Goal: Task Accomplishment & Management: Manage account settings

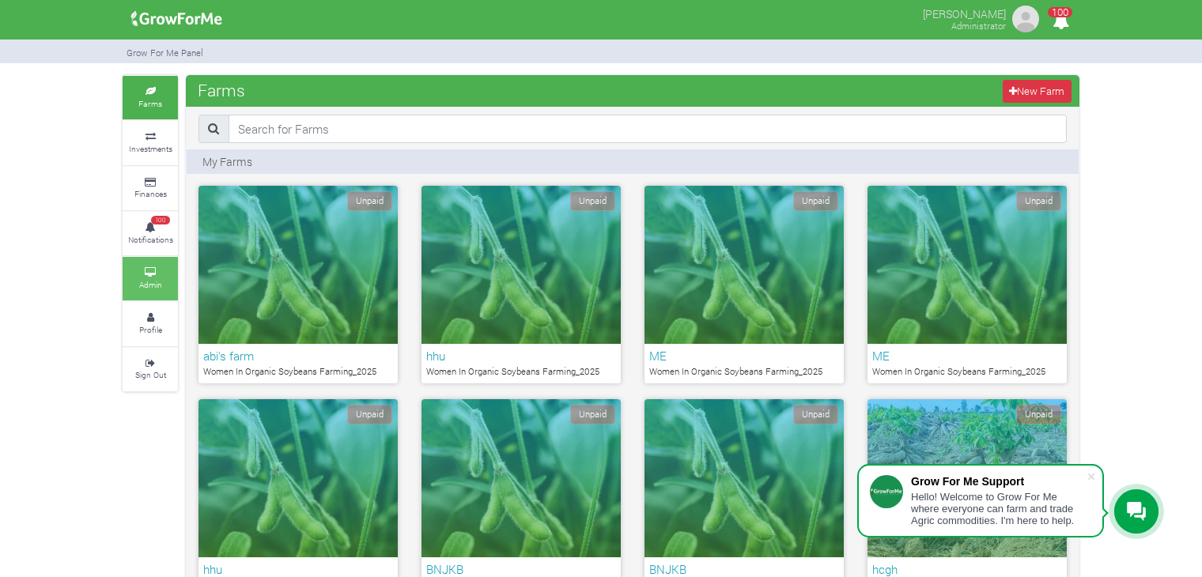
click at [168, 274] on link "Admin" at bounding box center [150, 278] width 55 height 43
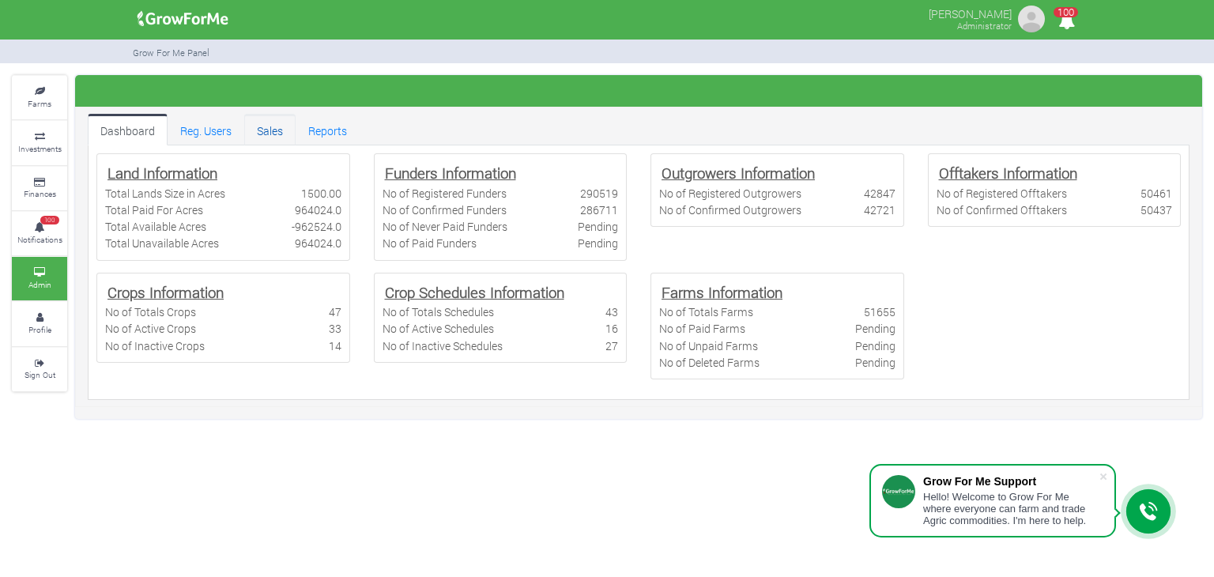
click at [262, 133] on link "Sales" at bounding box center [269, 130] width 51 height 32
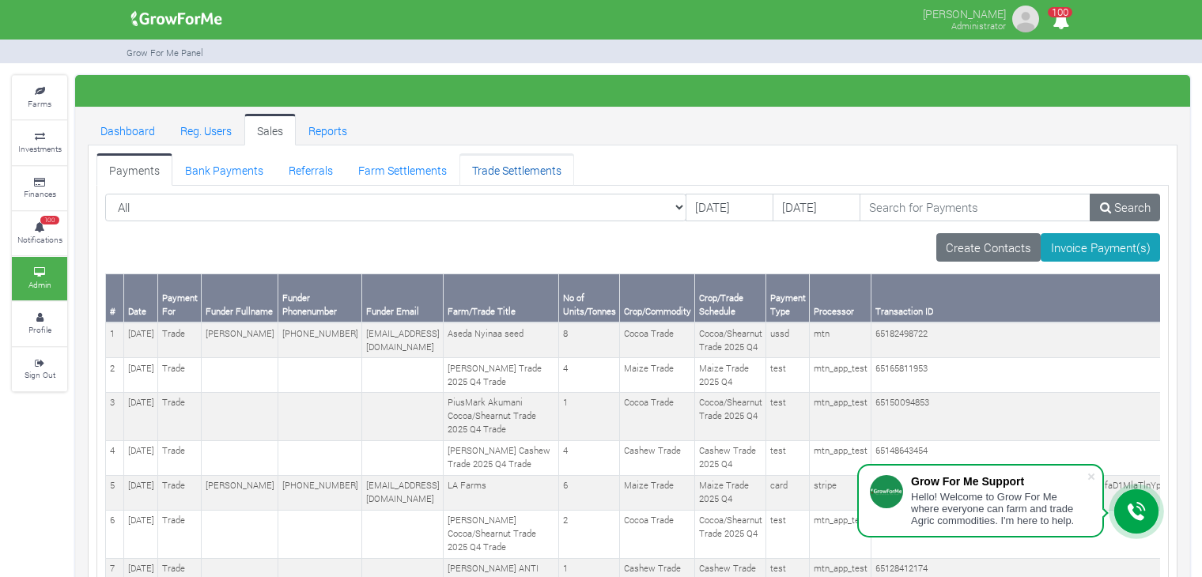
click at [503, 168] on link "Trade Settlements" at bounding box center [516, 169] width 115 height 32
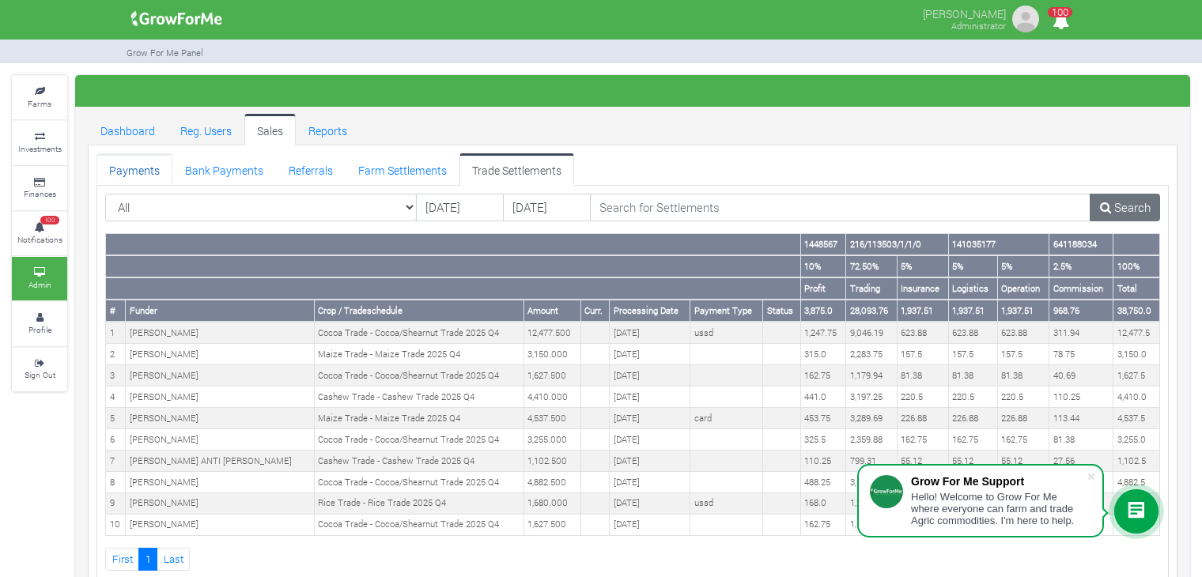
click at [141, 168] on link "Payments" at bounding box center [134, 169] width 76 height 32
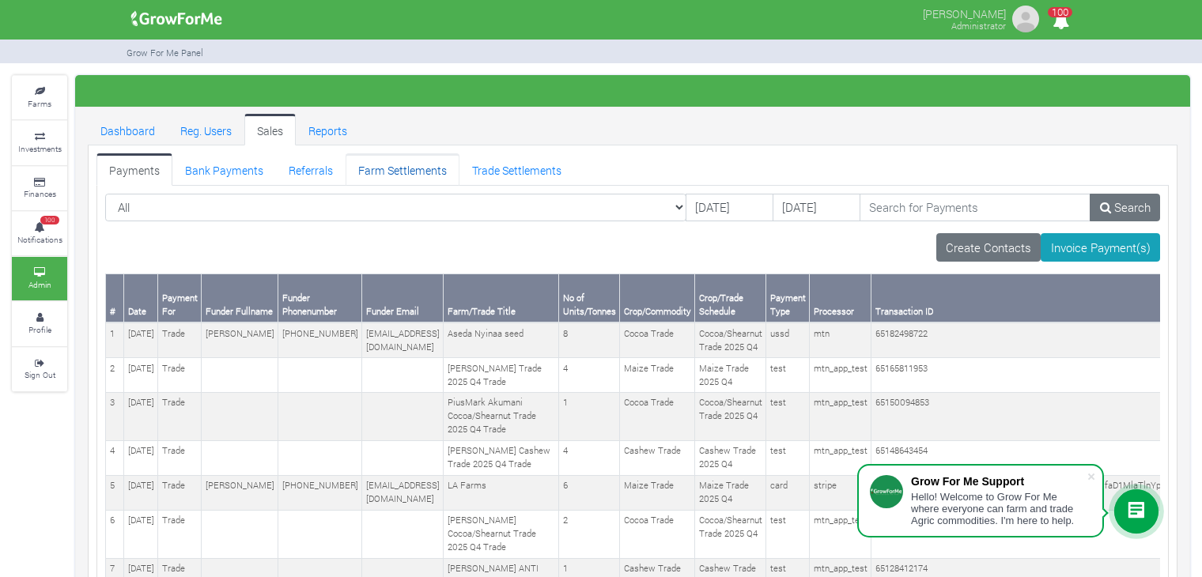
click at [426, 161] on link "Farm Settlements" at bounding box center [403, 169] width 114 height 32
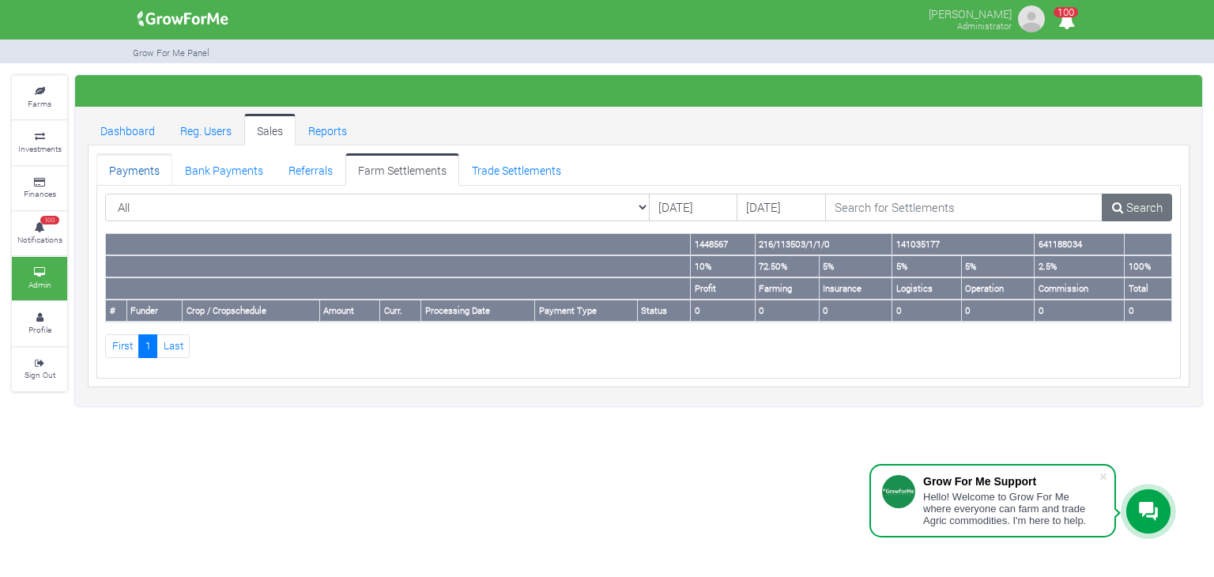
click at [130, 172] on link "Payments" at bounding box center [134, 169] width 76 height 32
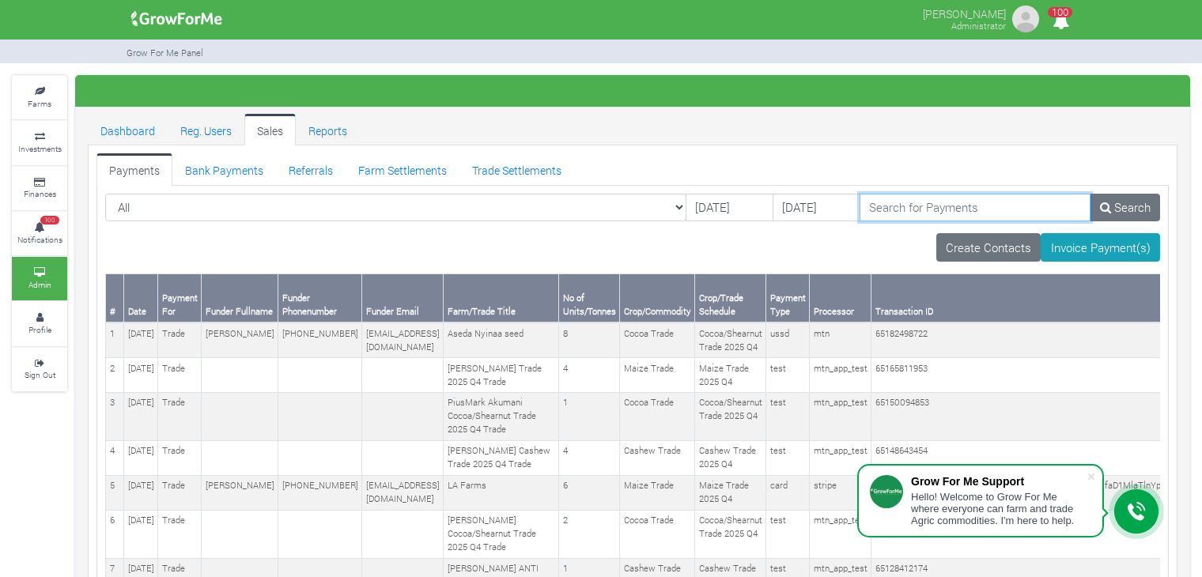
paste input "[PERSON_NAME]"
type input "[PERSON_NAME]"
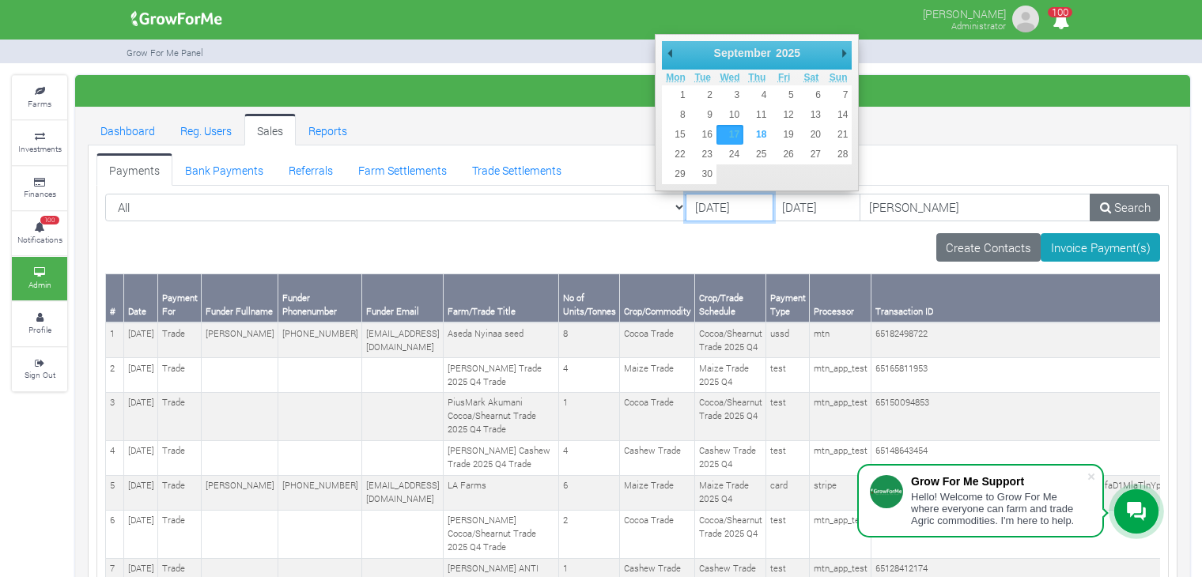
click at [685, 205] on input "[DATE]" at bounding box center [729, 208] width 88 height 28
type input "01/01/2025"
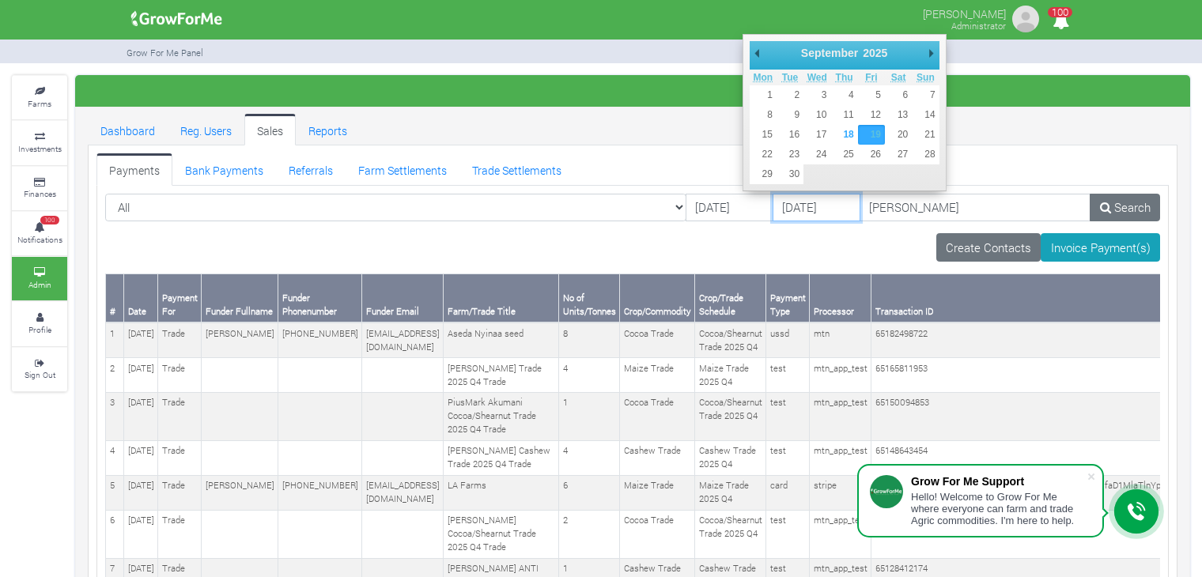
click at [780, 210] on input "[DATE]" at bounding box center [816, 208] width 88 height 28
type input "[DATE]"
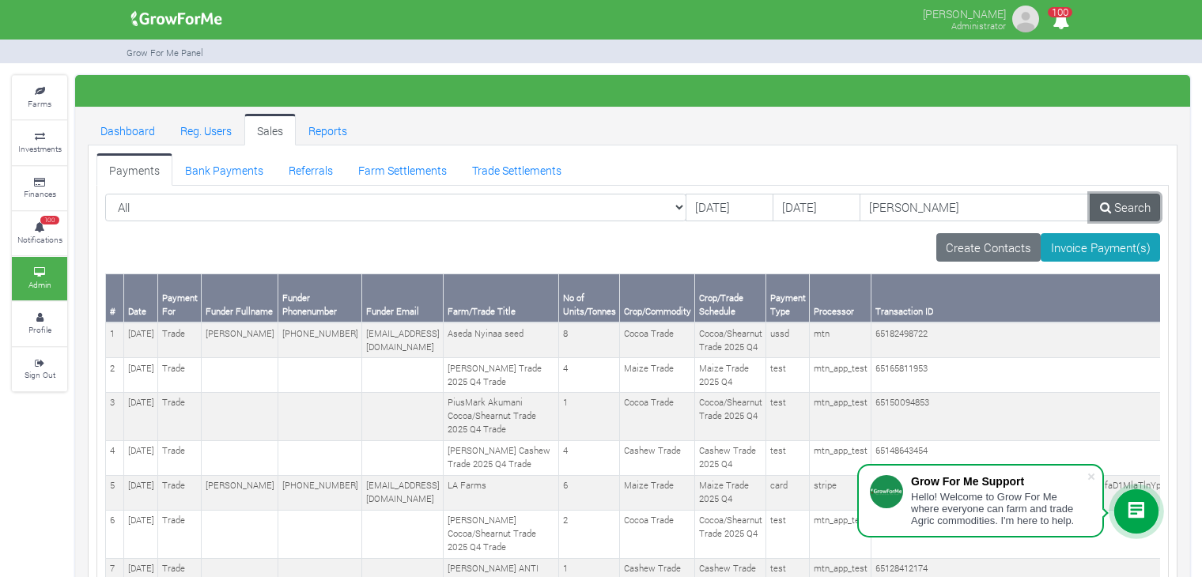
click at [1120, 205] on link "Search" at bounding box center [1125, 208] width 70 height 28
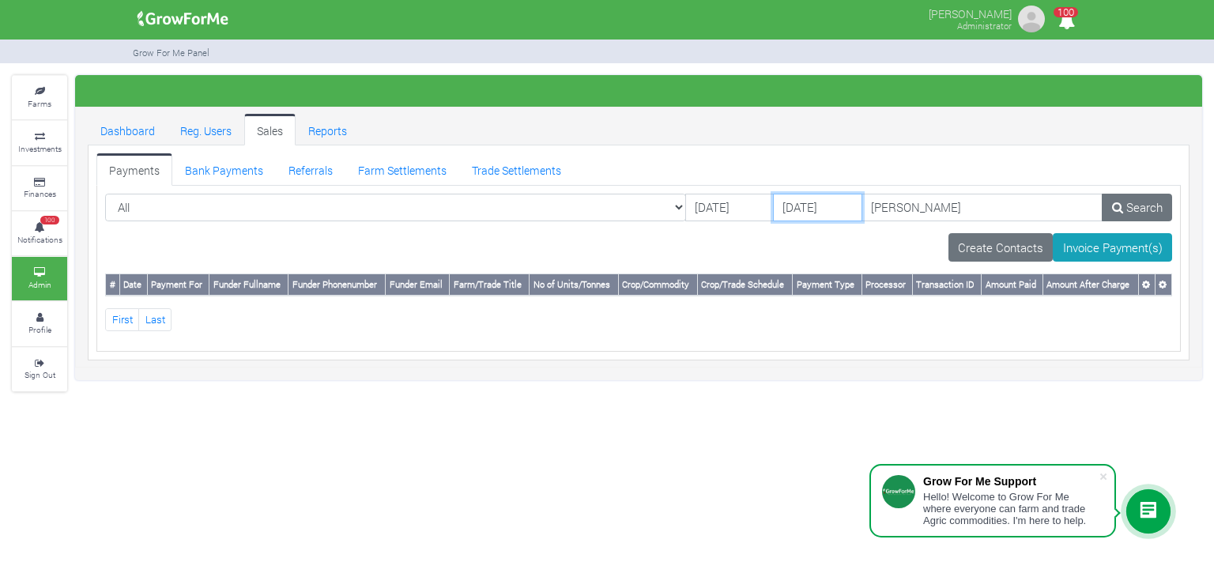
click at [780, 213] on input "28/02/2025" at bounding box center [817, 208] width 89 height 28
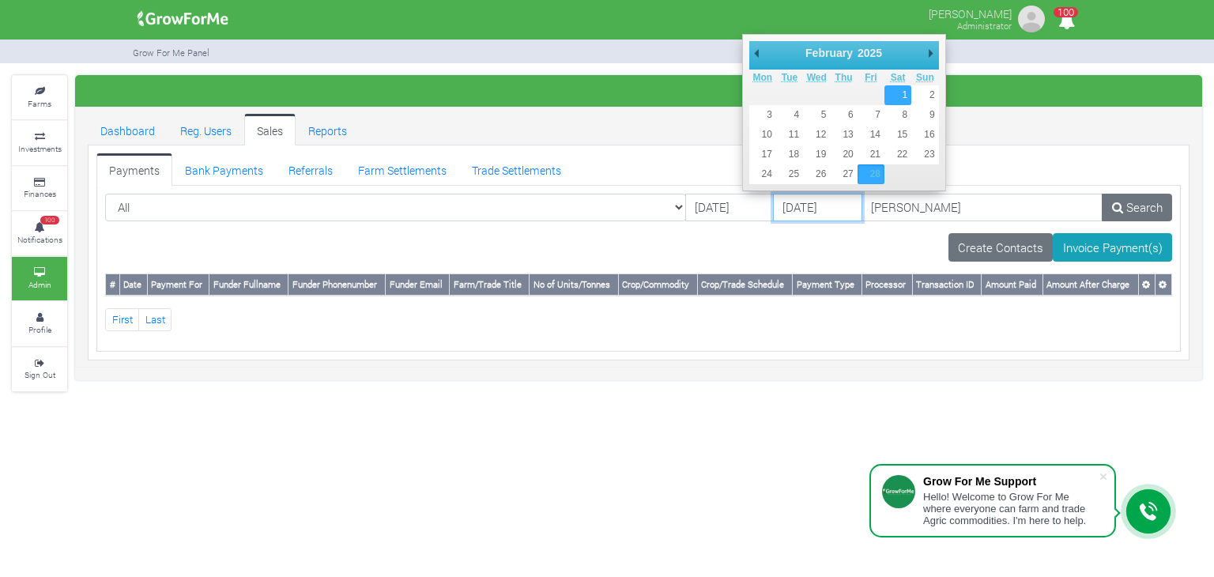
type input "[DATE]"
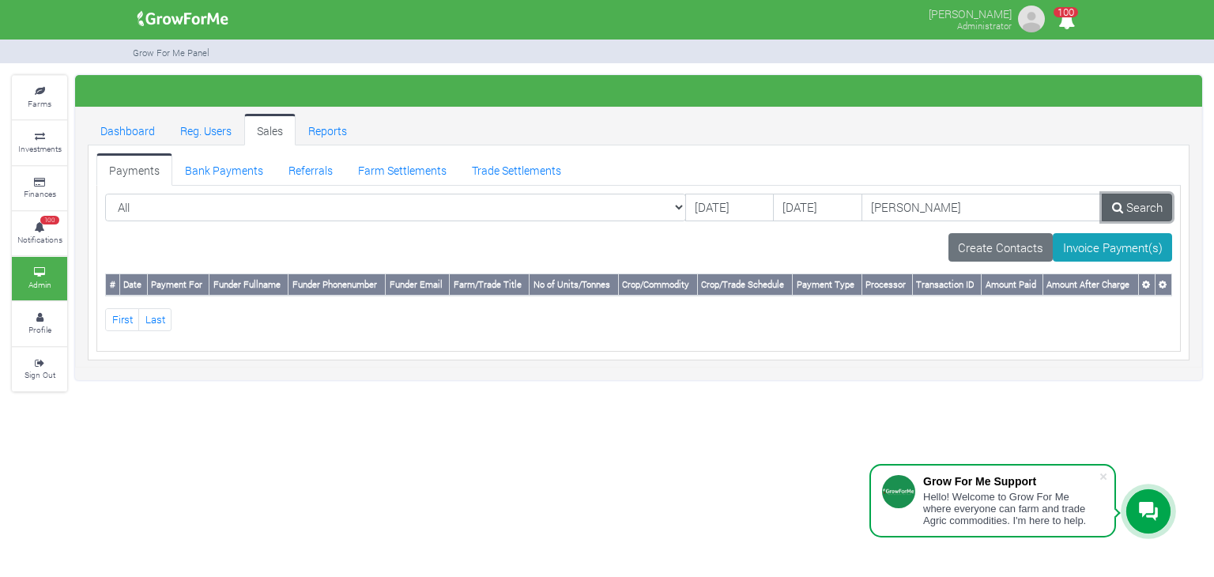
click at [1139, 198] on link "Search" at bounding box center [1137, 208] width 70 height 28
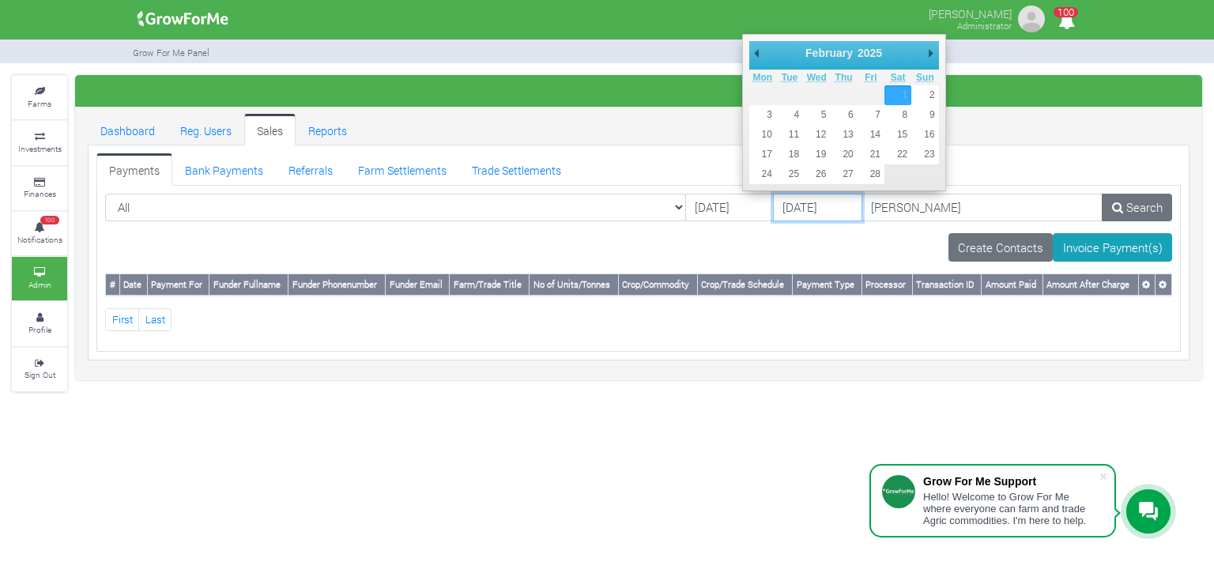
click at [773, 208] on input "[DATE]" at bounding box center [817, 208] width 89 height 28
type input "[DATE]"
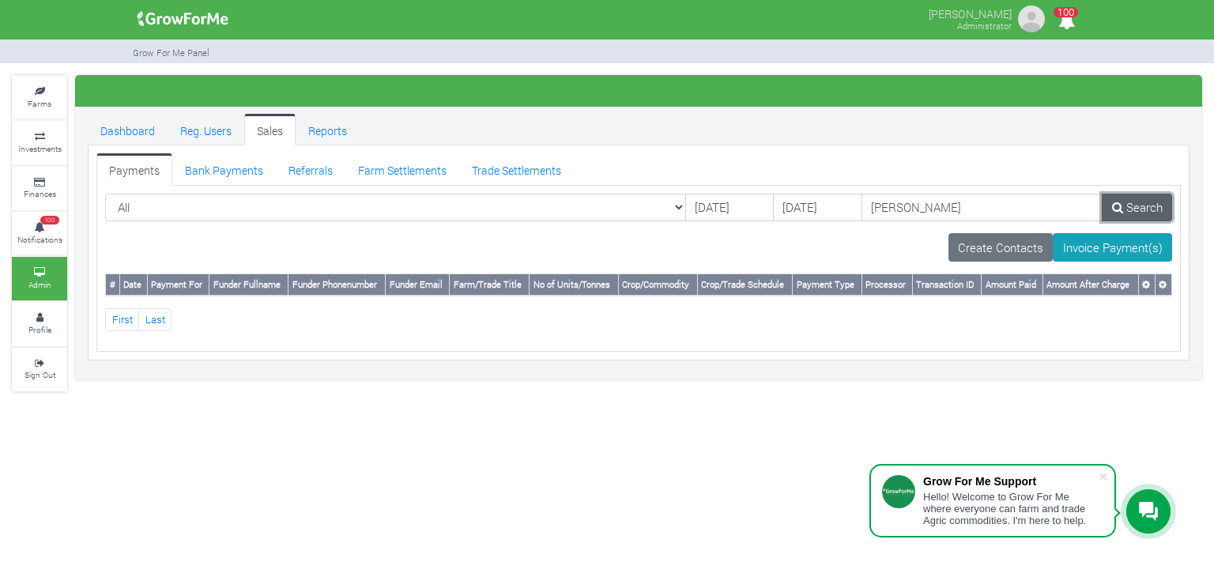
click at [1136, 197] on link "Search" at bounding box center [1137, 208] width 70 height 28
click at [525, 168] on link "Trade Settlements" at bounding box center [516, 169] width 115 height 32
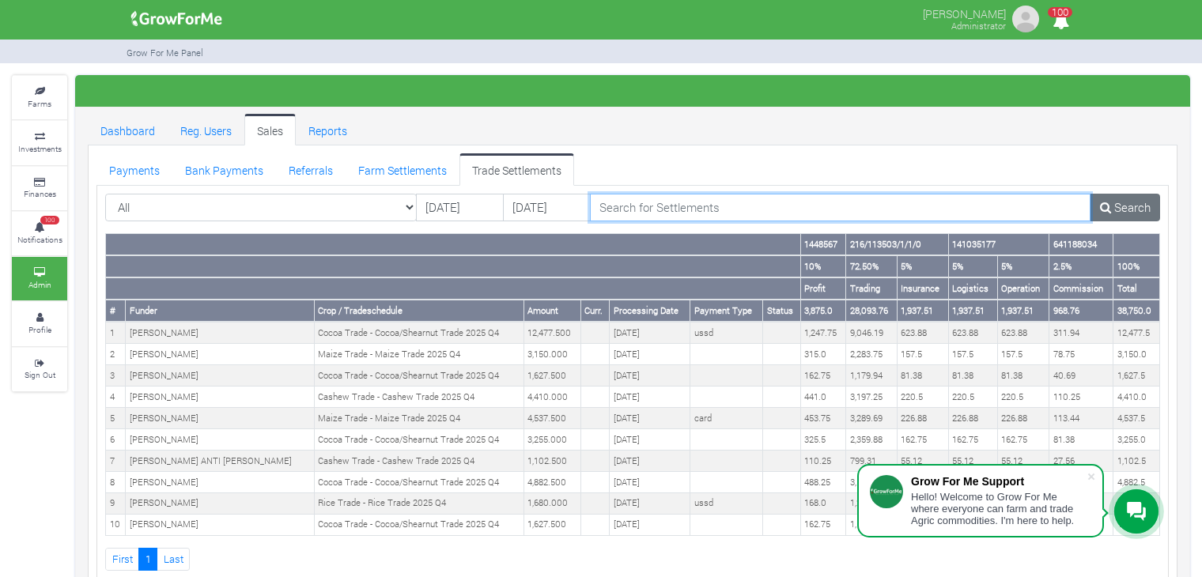
click at [651, 203] on input "search" at bounding box center [840, 208] width 501 height 28
paste input "NANCY MURYI"
type input "NANCY MURYI"
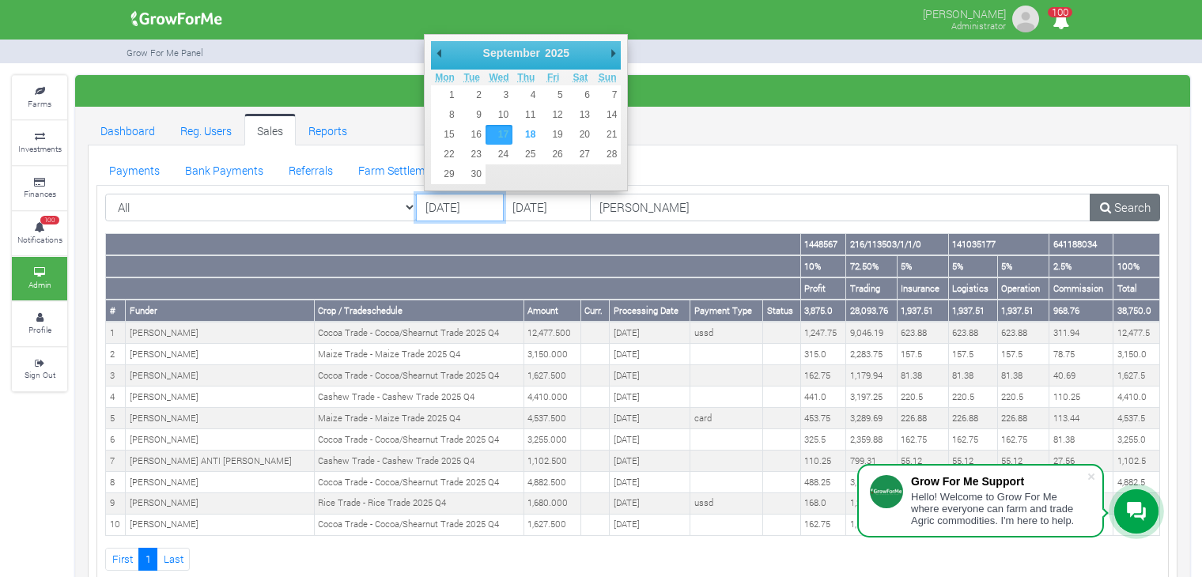
click at [470, 211] on input "17/09/2025" at bounding box center [460, 208] width 88 height 28
type input "01/01/2025"
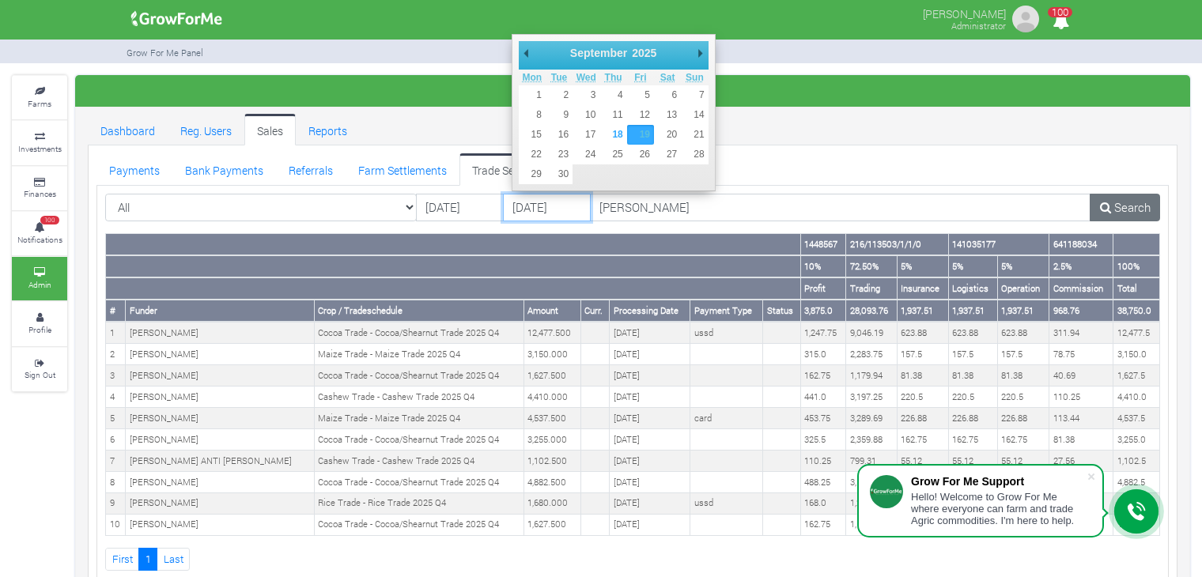
click at [563, 206] on input "19/09/2025" at bounding box center [547, 208] width 88 height 28
type input "31/01/2025"
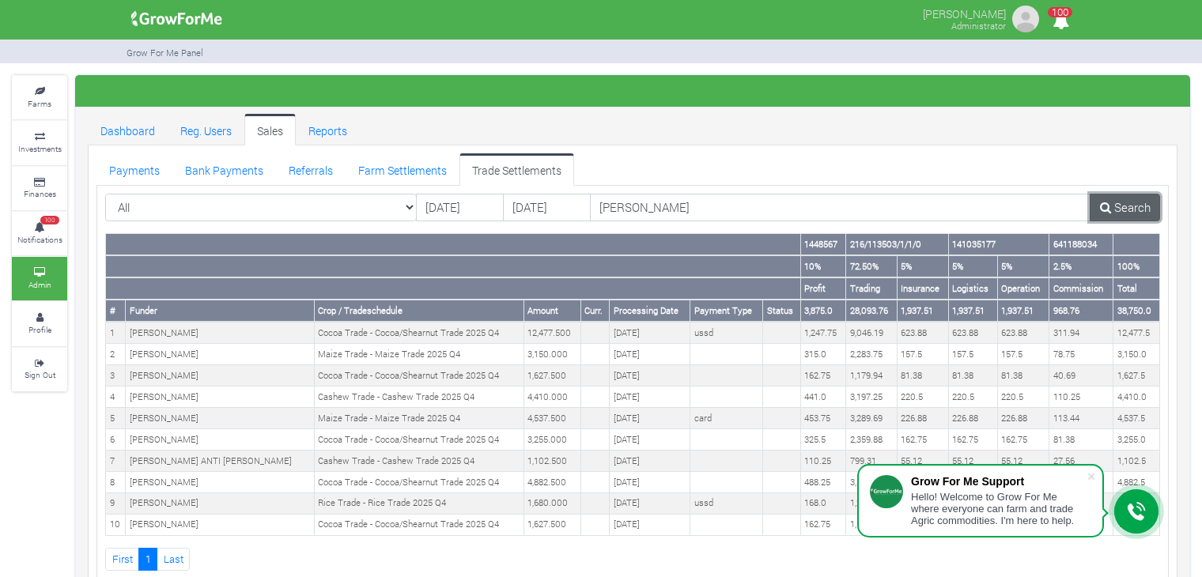
click at [1129, 202] on link "Search" at bounding box center [1125, 208] width 70 height 28
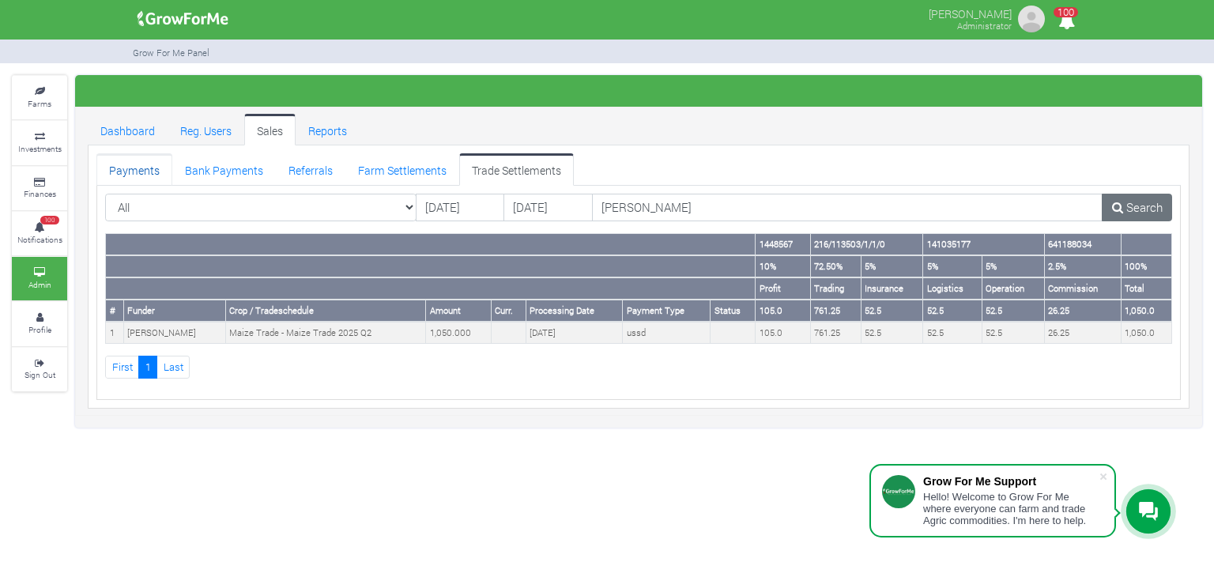
click at [140, 171] on link "Payments" at bounding box center [134, 169] width 76 height 32
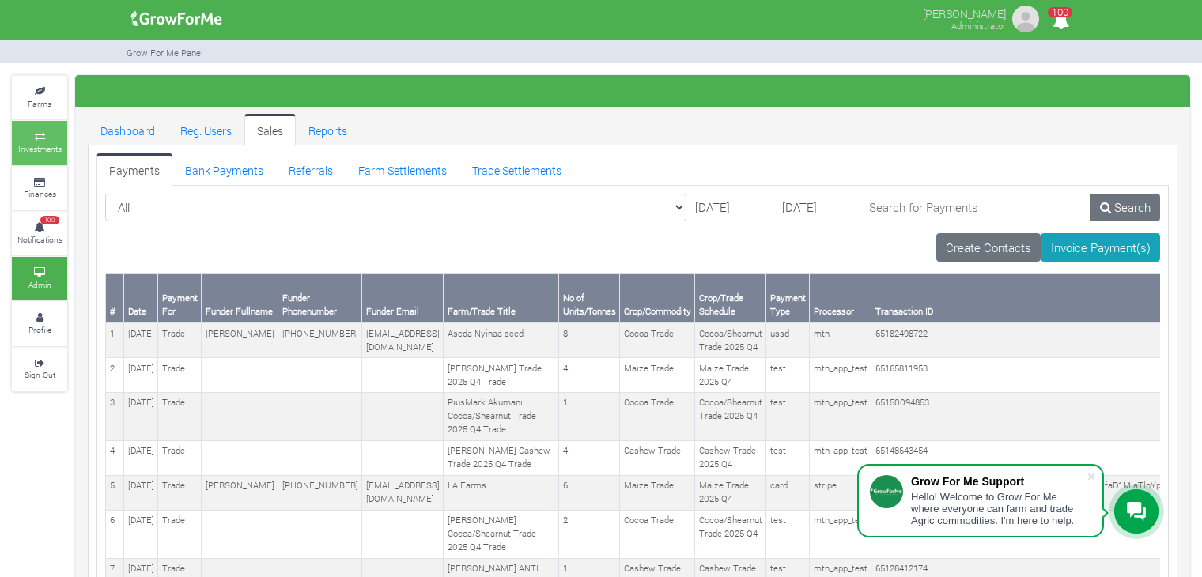
click at [22, 142] on link "Investments" at bounding box center [39, 142] width 55 height 43
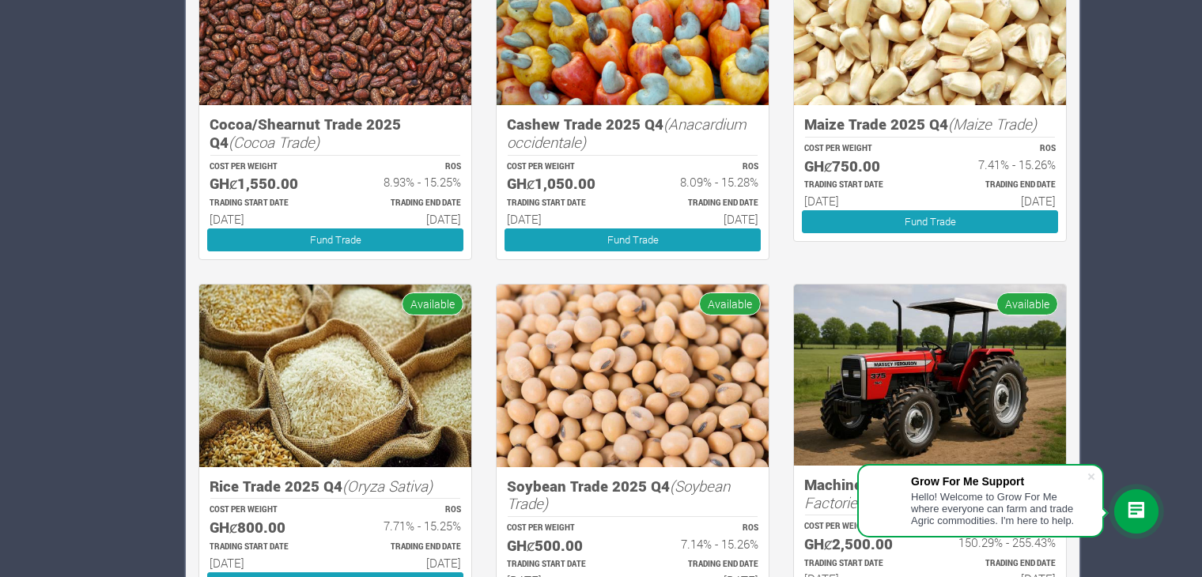
scroll to position [1420, 0]
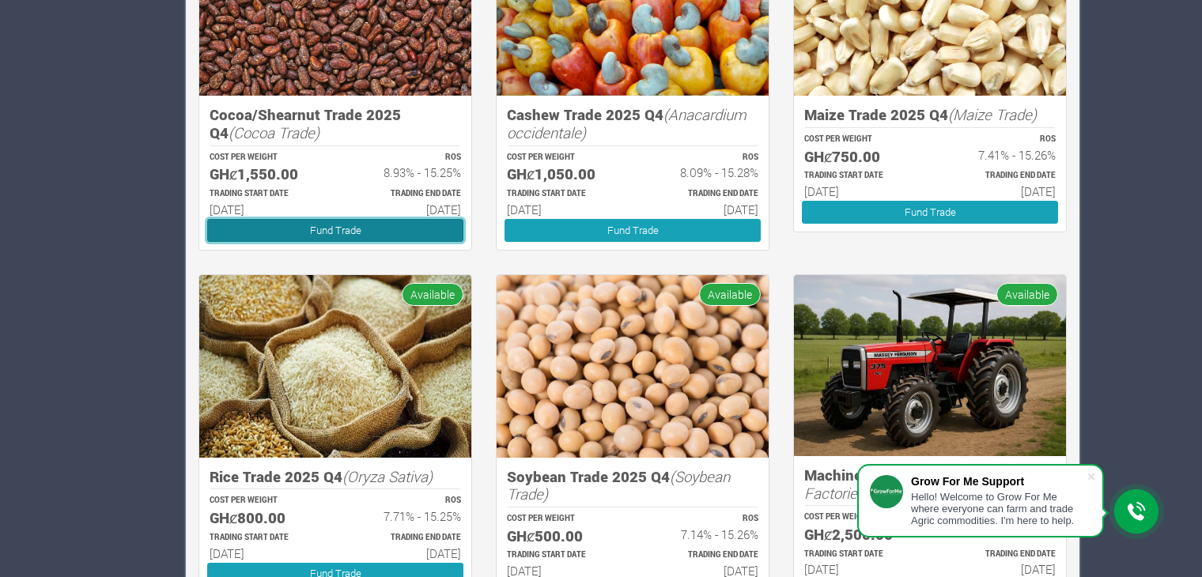
click at [342, 228] on link "Fund Trade" at bounding box center [335, 230] width 256 height 23
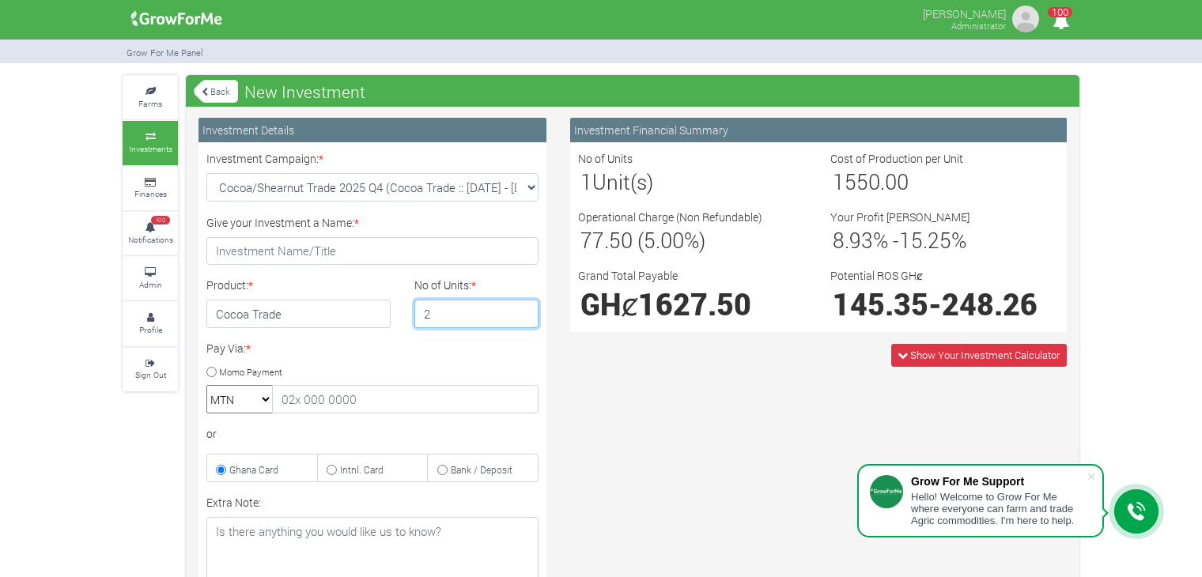
type input "2"
click at [523, 309] on input "2" at bounding box center [476, 314] width 125 height 28
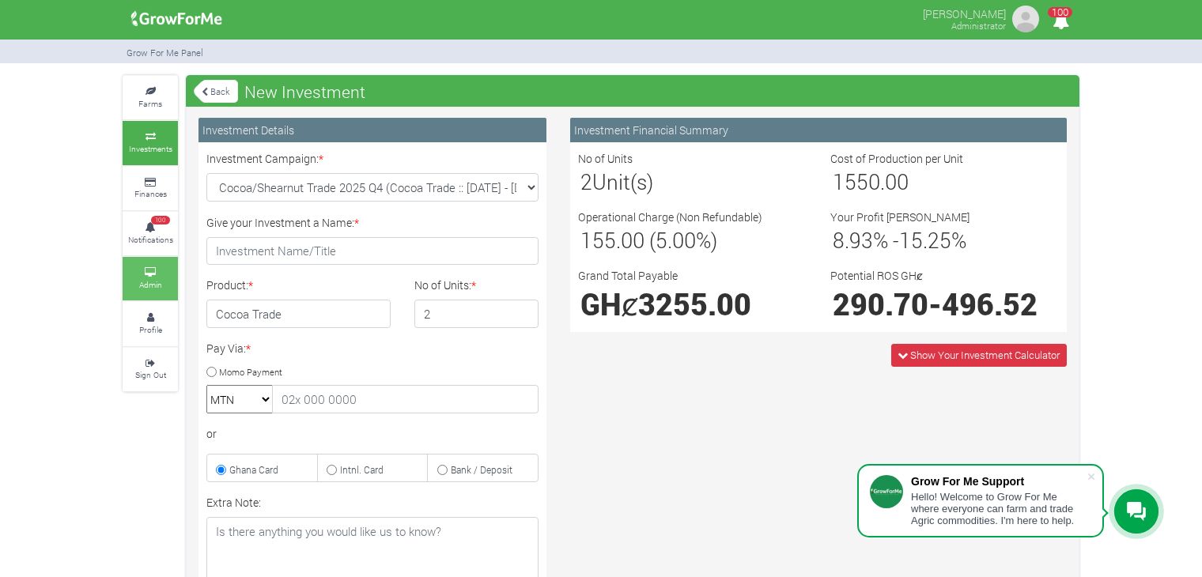
click at [141, 275] on link "Admin" at bounding box center [150, 278] width 55 height 43
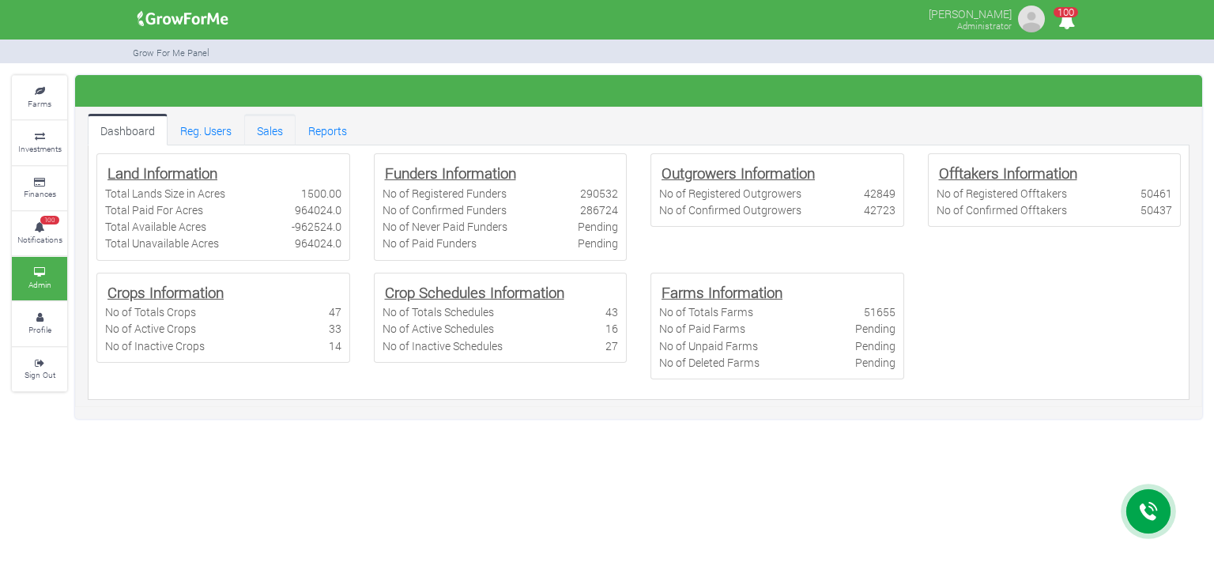
click at [270, 135] on link "Sales" at bounding box center [269, 130] width 51 height 32
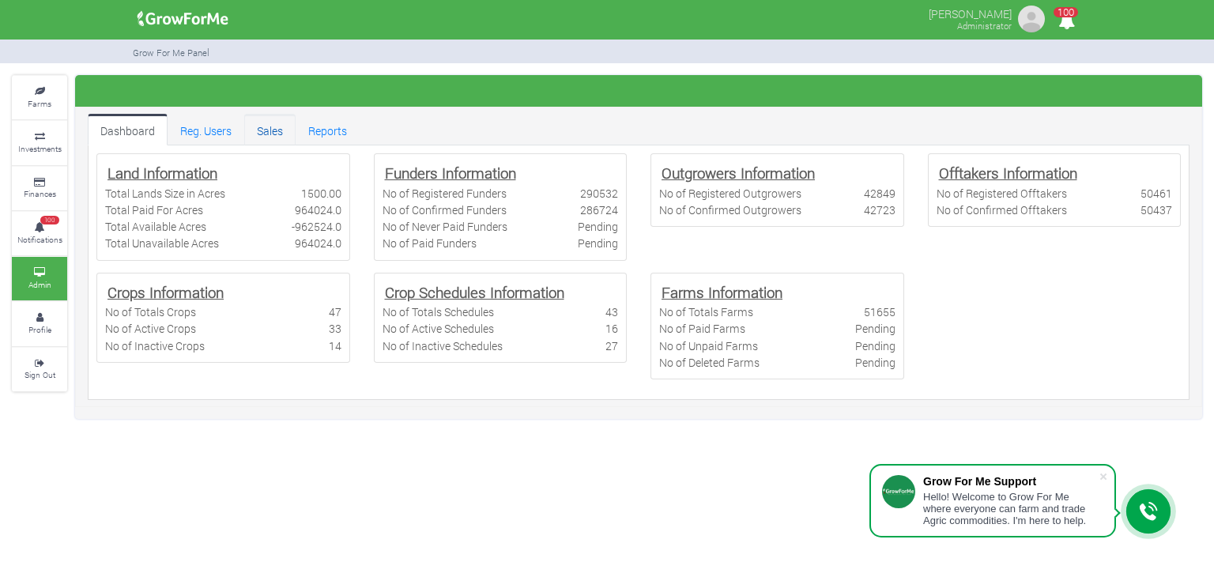
drag, startPoint x: 0, startPoint y: 0, endPoint x: 270, endPoint y: 135, distance: 302.3
click at [270, 135] on link "Sales" at bounding box center [269, 130] width 51 height 32
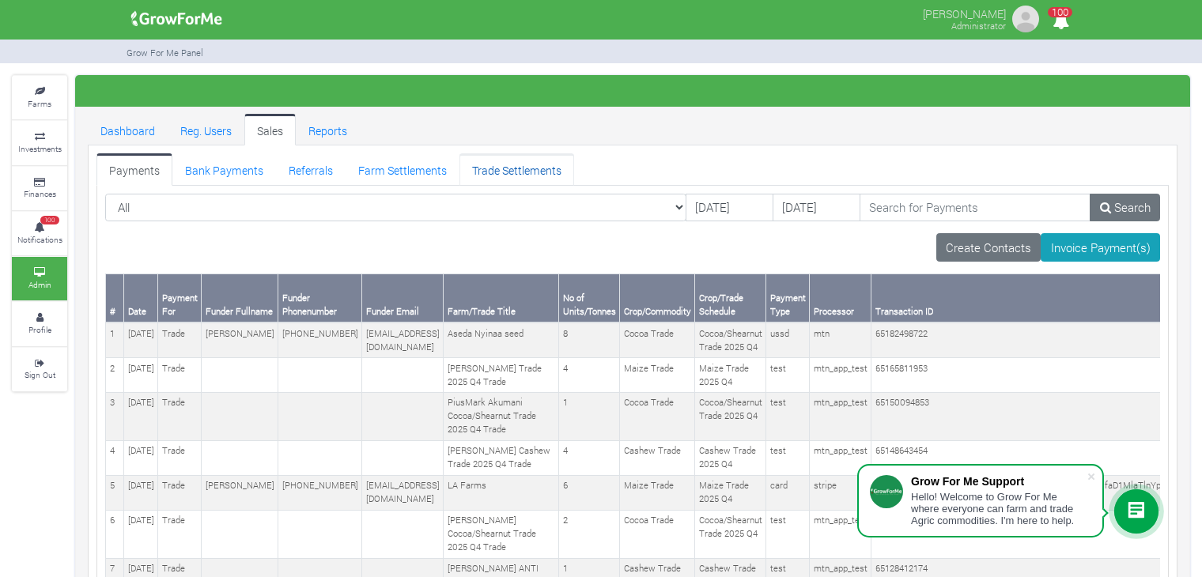
click at [490, 165] on link "Trade Settlements" at bounding box center [516, 169] width 115 height 32
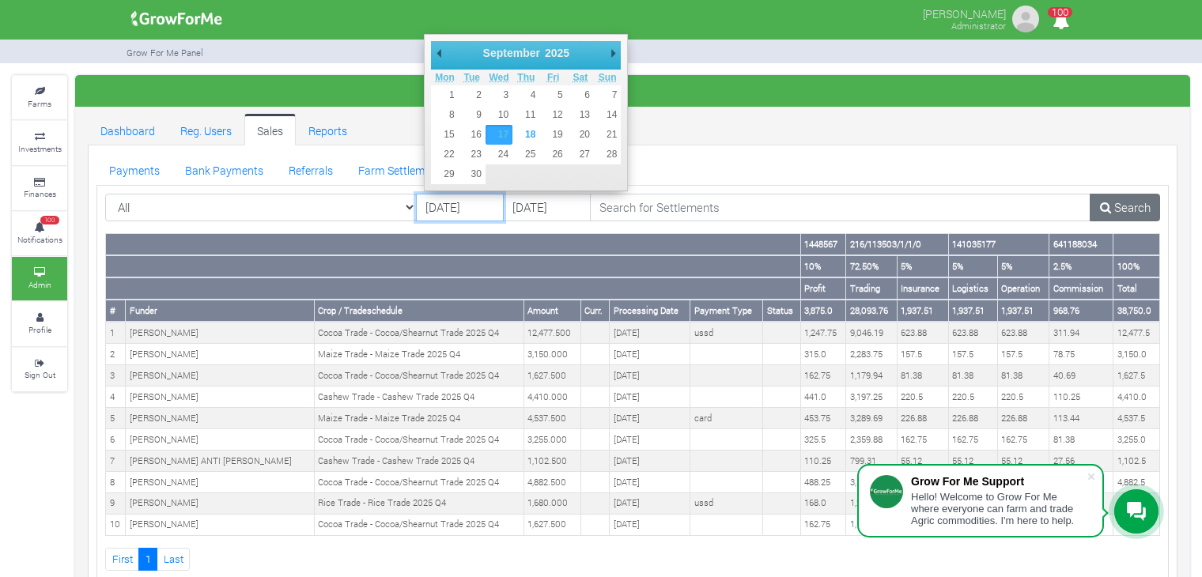
click at [472, 203] on input "[DATE]" at bounding box center [460, 208] width 88 height 28
type input "[DATE]"
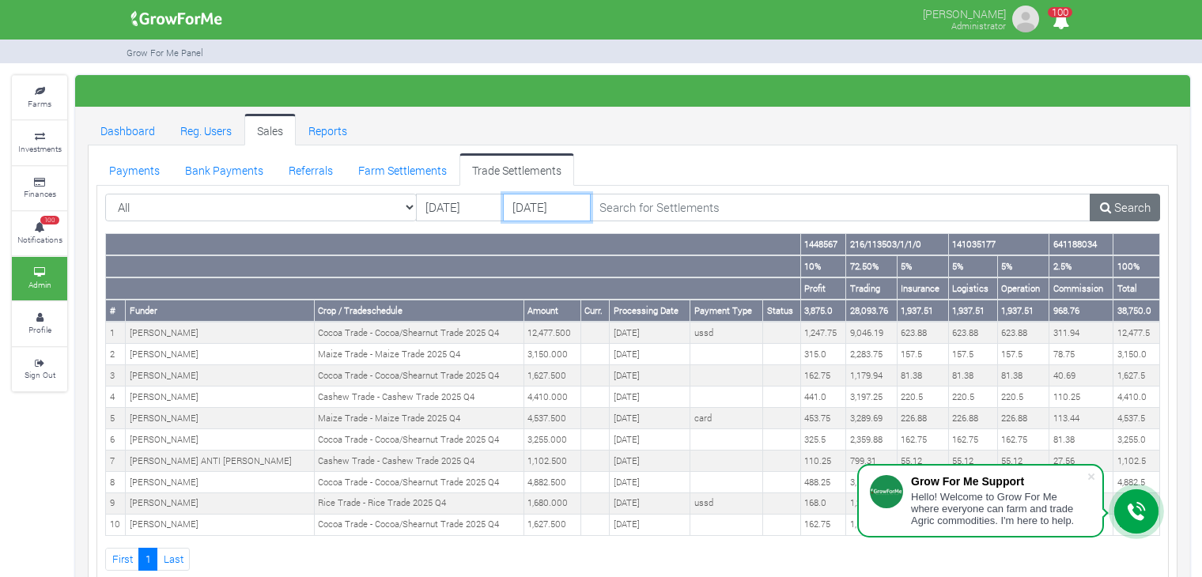
click at [552, 213] on input "19/09/2025" at bounding box center [547, 208] width 88 height 28
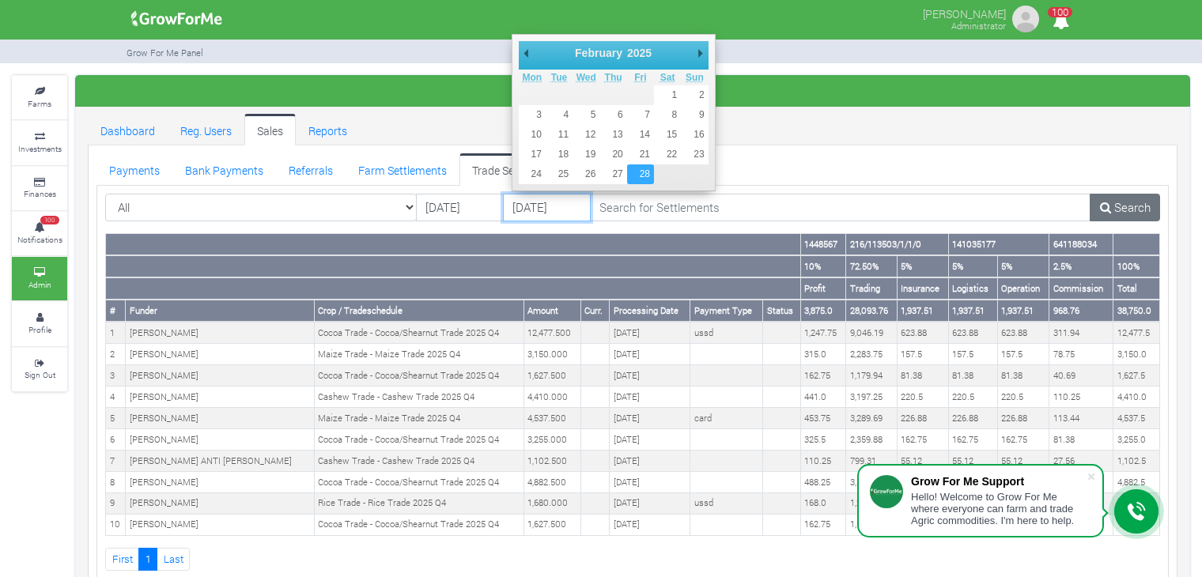
type input "[DATE]"
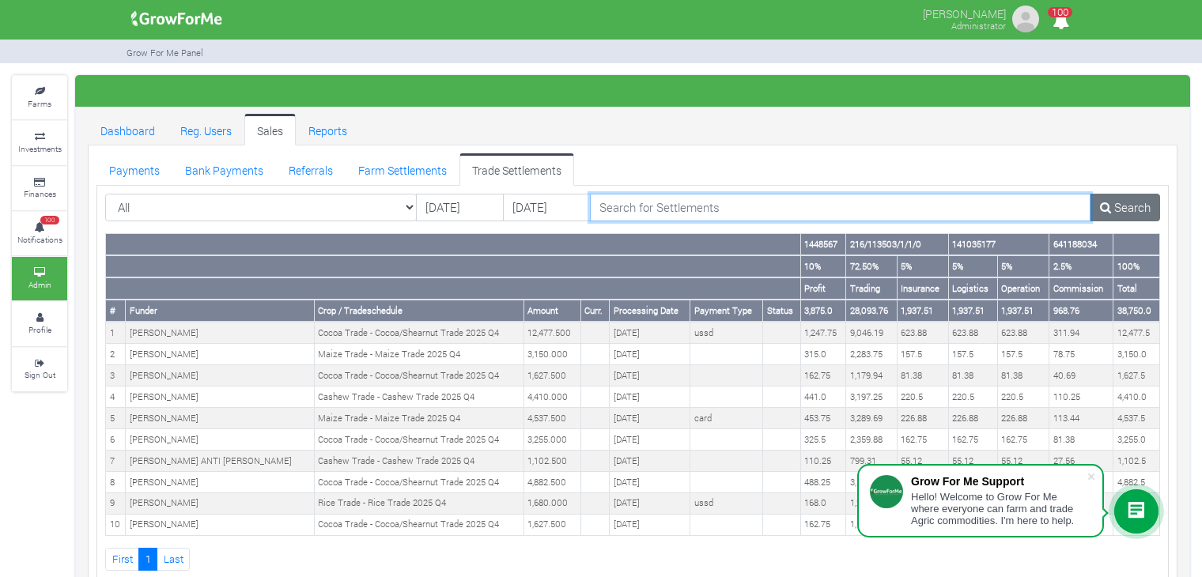
click at [791, 206] on input "search" at bounding box center [840, 208] width 501 height 28
paste input "Laar Damminset"
type input "Laar Damminset"
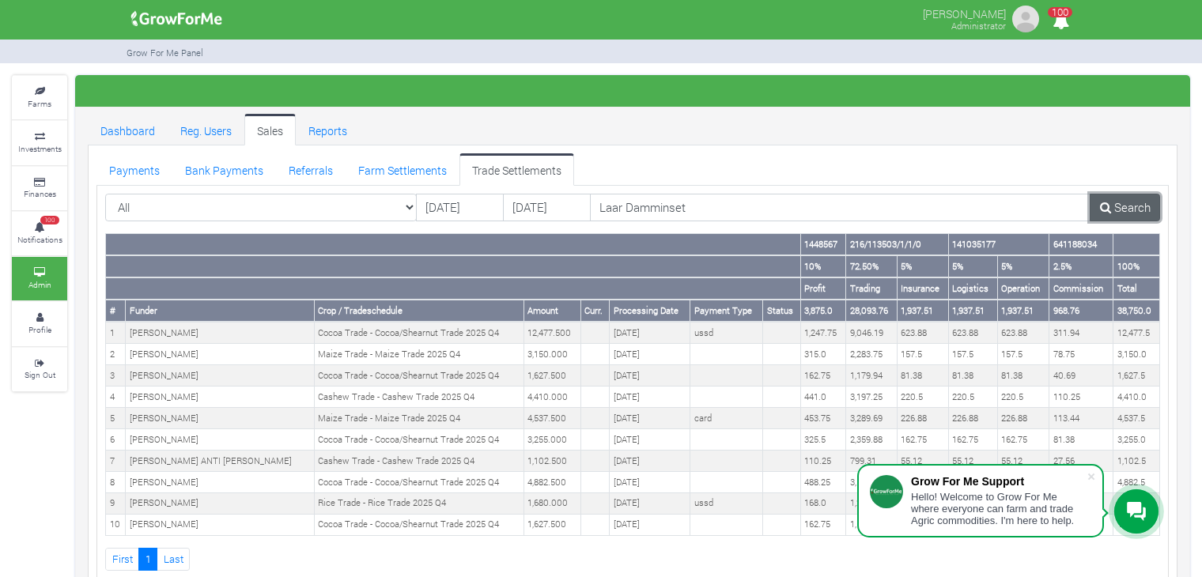
click at [1126, 200] on link "Search" at bounding box center [1125, 208] width 70 height 28
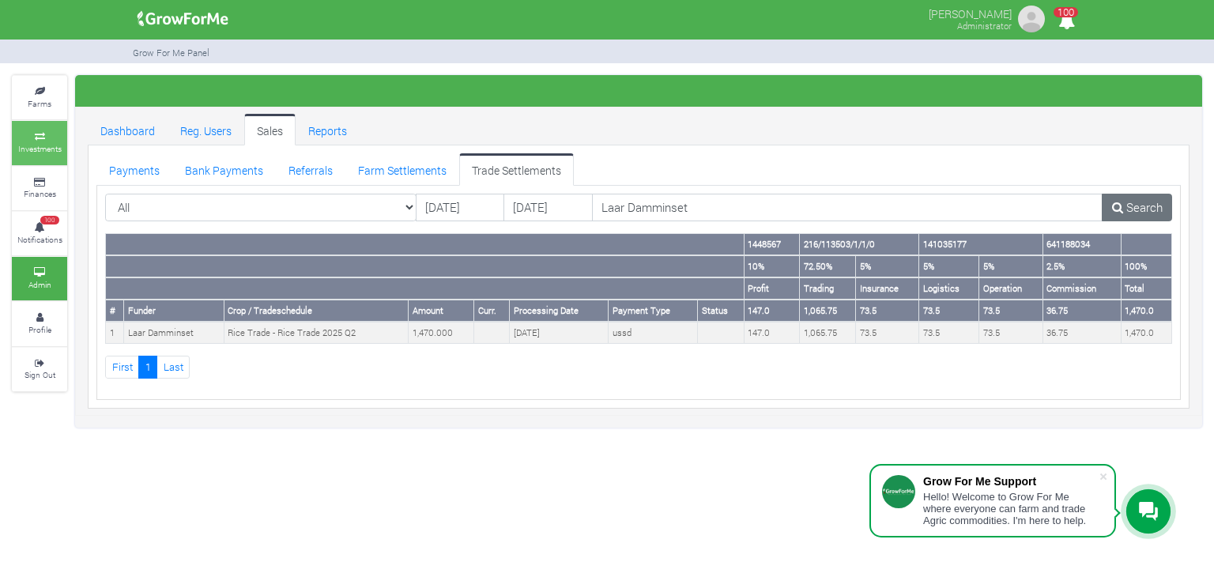
click at [18, 143] on small "Investments" at bounding box center [39, 148] width 43 height 11
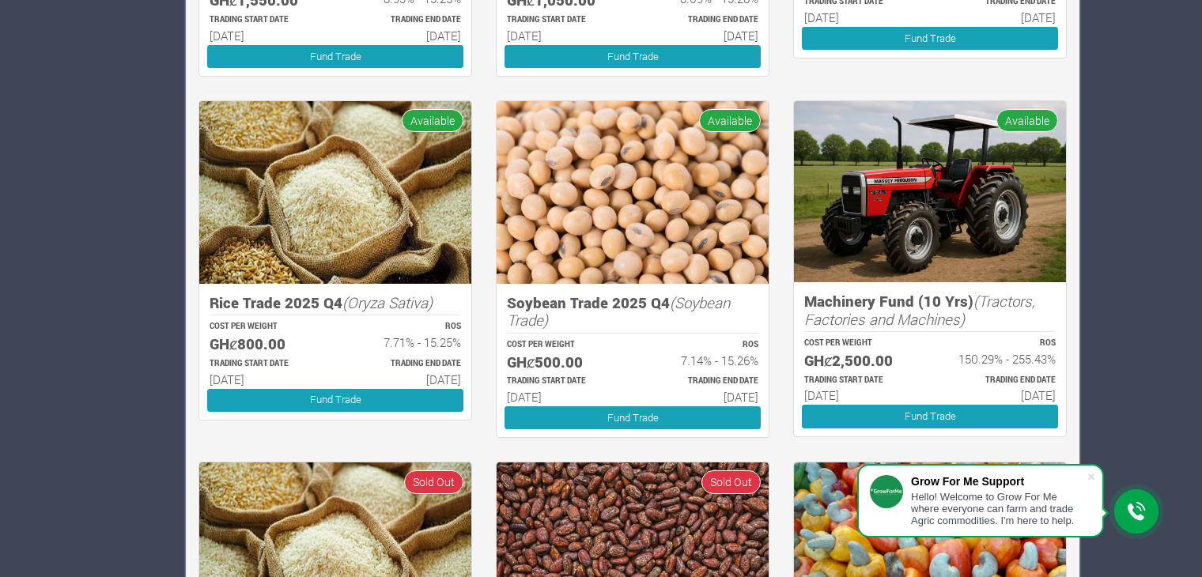
scroll to position [1888, 0]
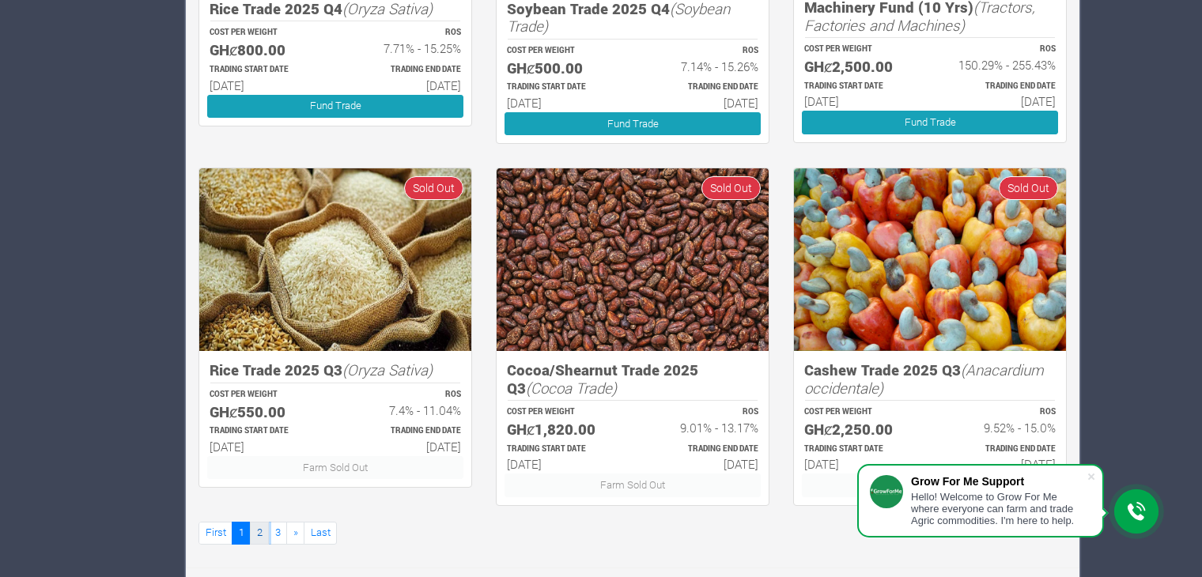
click at [262, 531] on link "2" at bounding box center [259, 533] width 19 height 23
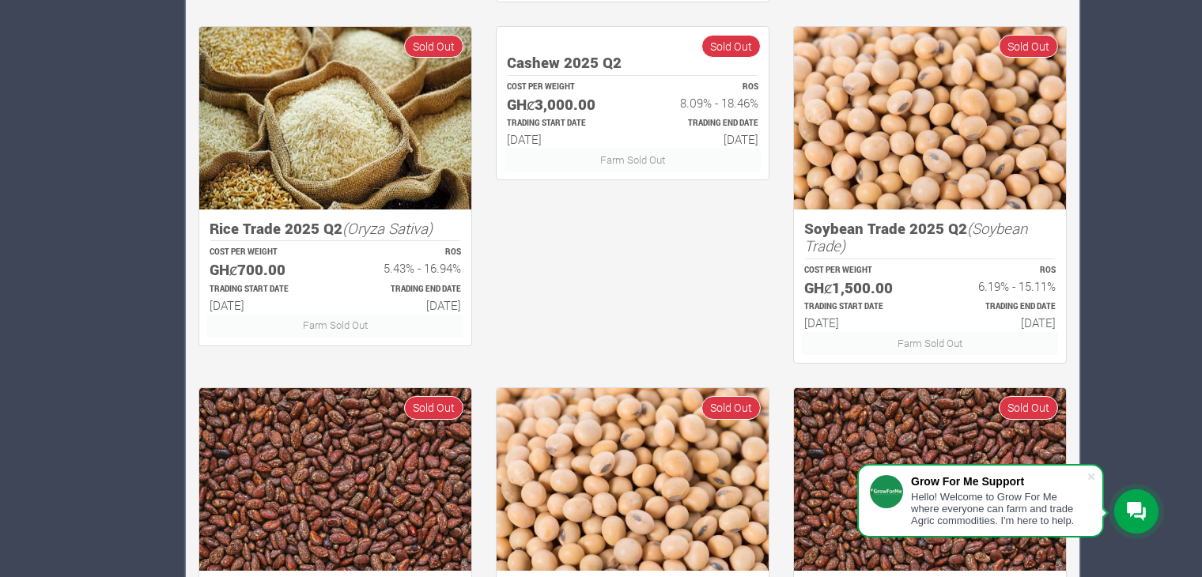
scroll to position [1888, 0]
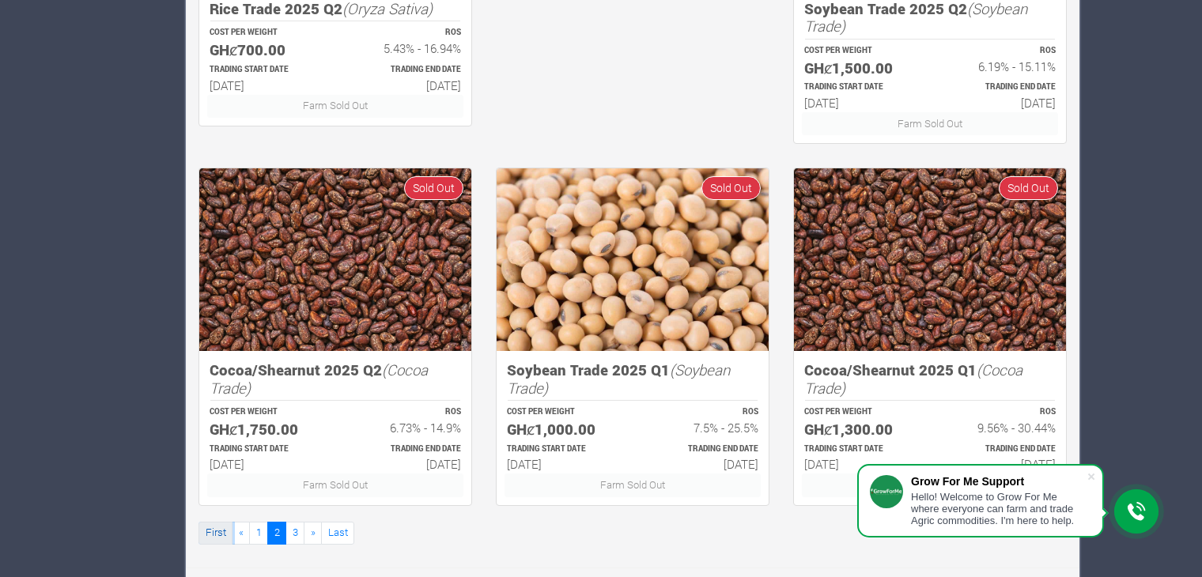
click at [213, 527] on link "First" at bounding box center [215, 533] width 34 height 23
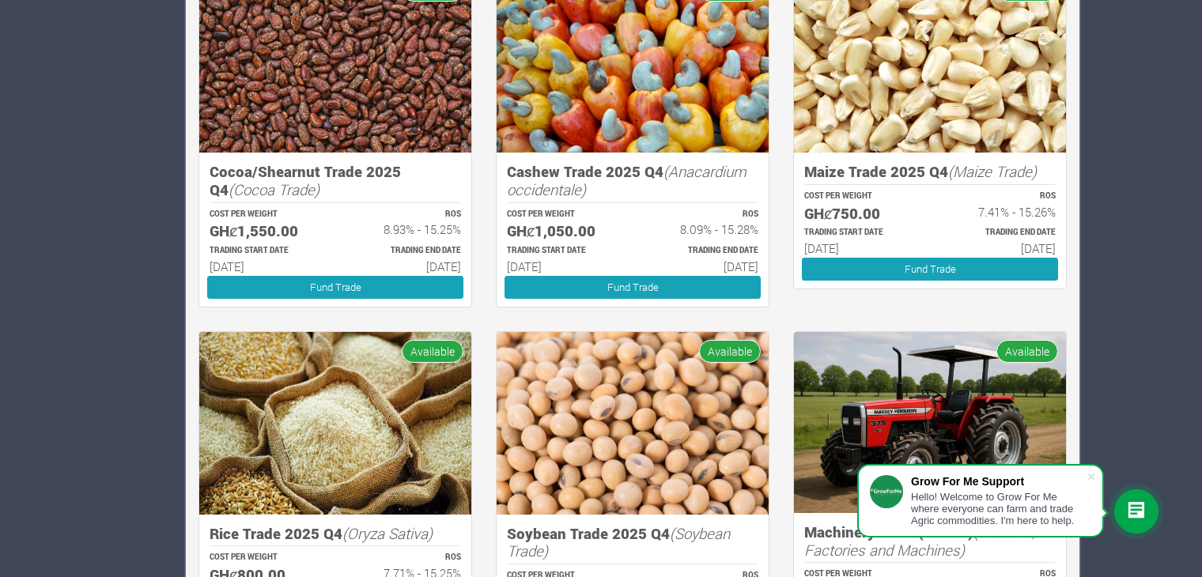
scroll to position [1388, 0]
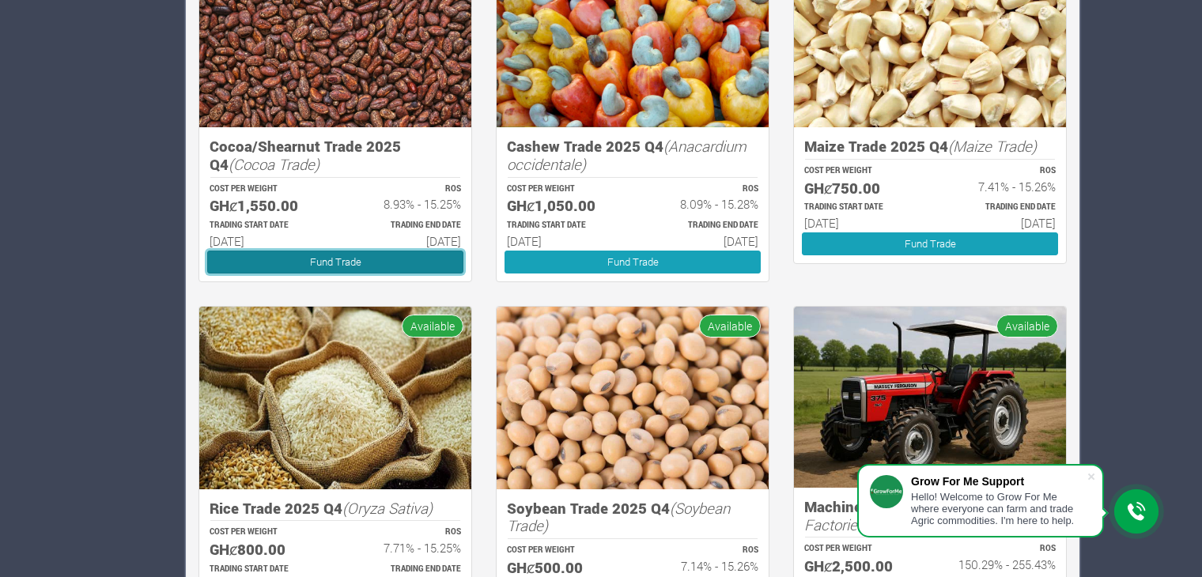
click at [425, 253] on link "Fund Trade" at bounding box center [335, 262] width 256 height 23
